Goal: Book appointment/travel/reservation

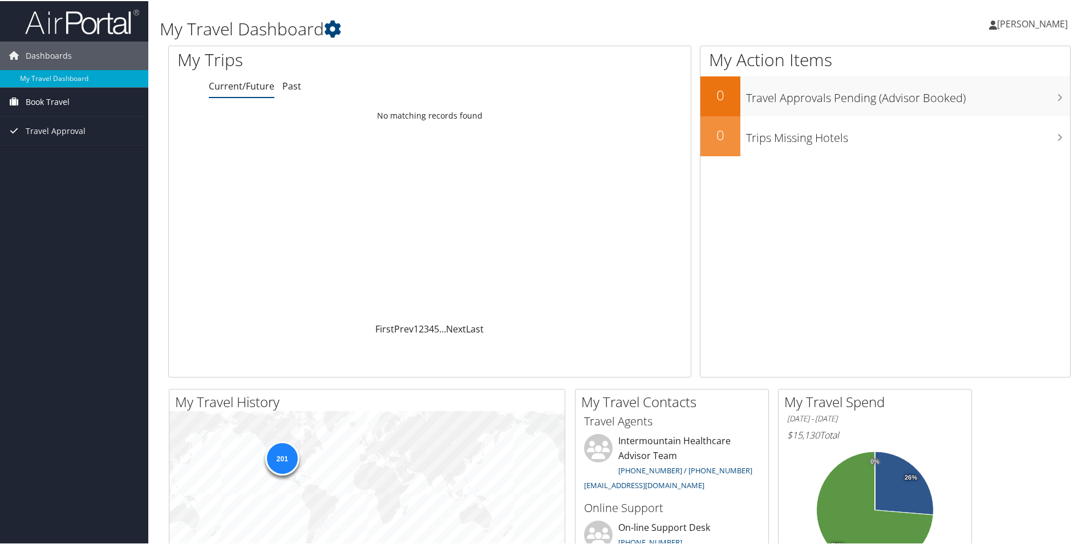
click at [27, 100] on span "Book Travel" at bounding box center [48, 101] width 44 height 29
click at [64, 140] on link "Book/Manage Online Trips" at bounding box center [74, 140] width 148 height 17
